Goal: Find specific page/section: Find specific page/section

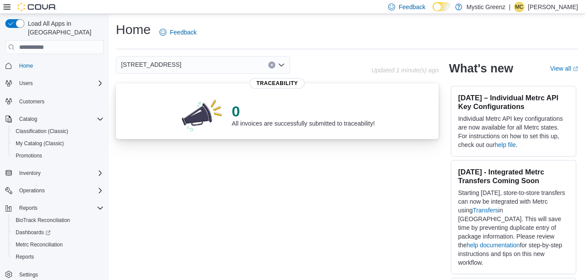
scroll to position [21, 0]
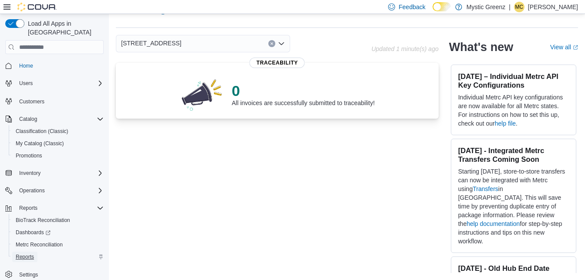
click at [27, 253] on span "Reports" at bounding box center [25, 256] width 18 height 7
